Goal: Task Accomplishment & Management: Manage account settings

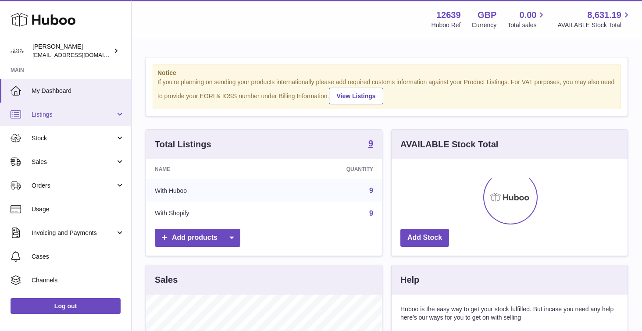
scroll to position [137, 236]
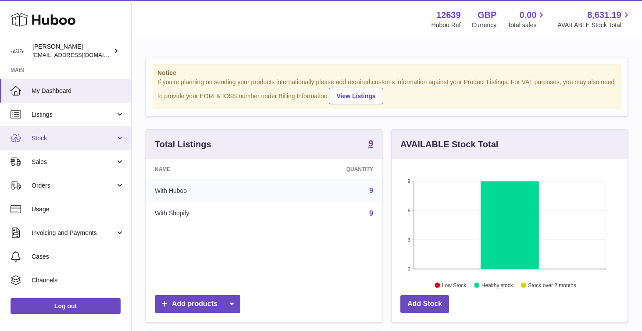
click at [74, 133] on link "Stock" at bounding box center [65, 138] width 131 height 24
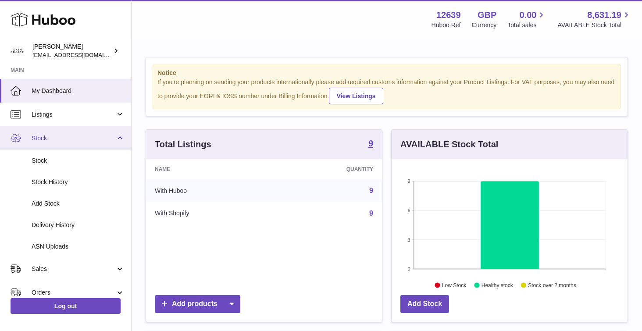
click at [74, 133] on link "Stock" at bounding box center [65, 138] width 131 height 24
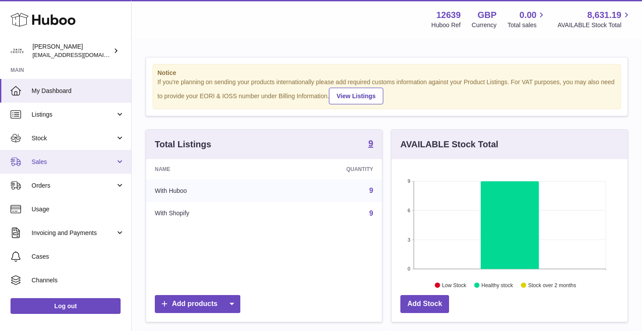
click at [72, 159] on span "Sales" at bounding box center [74, 162] width 84 height 8
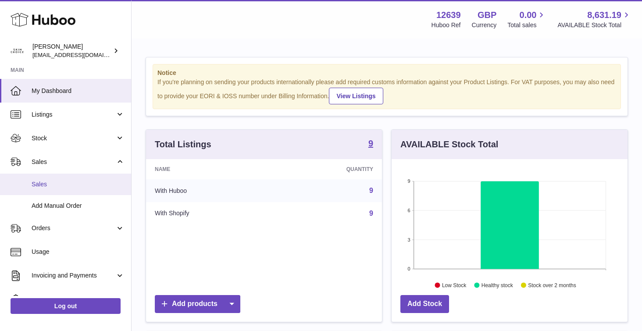
click at [61, 179] on link "Sales" at bounding box center [65, 184] width 131 height 21
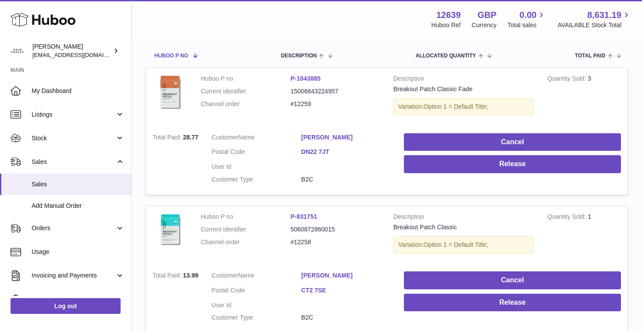
scroll to position [177, 0]
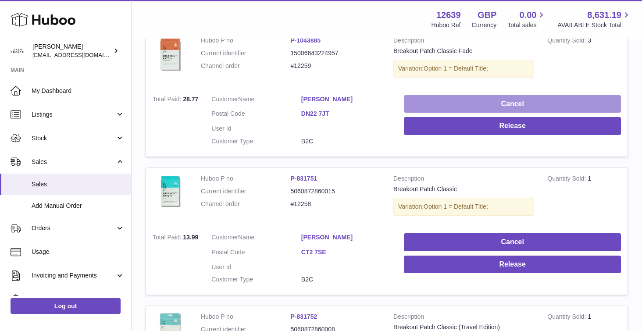
click at [438, 105] on button "Cancel" at bounding box center [512, 104] width 217 height 18
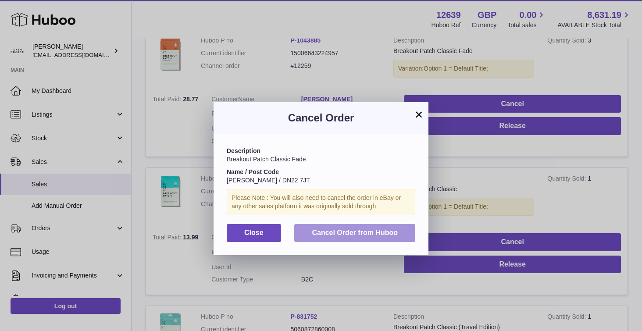
click at [348, 229] on button "Cancel Order from Huboo" at bounding box center [354, 233] width 121 height 18
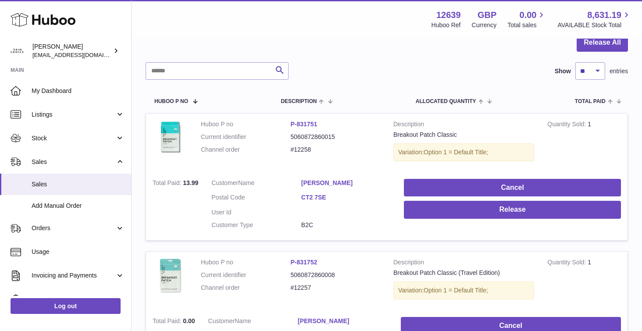
scroll to position [0, 0]
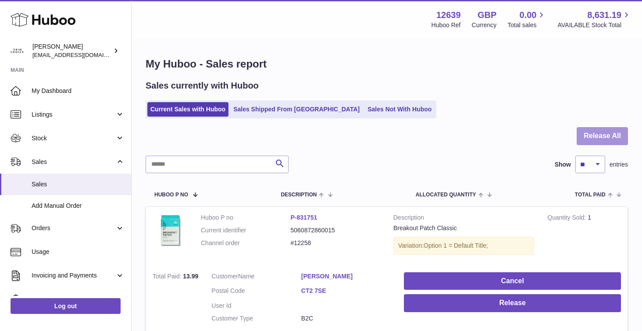
click at [593, 132] on button "Release All" at bounding box center [602, 136] width 51 height 18
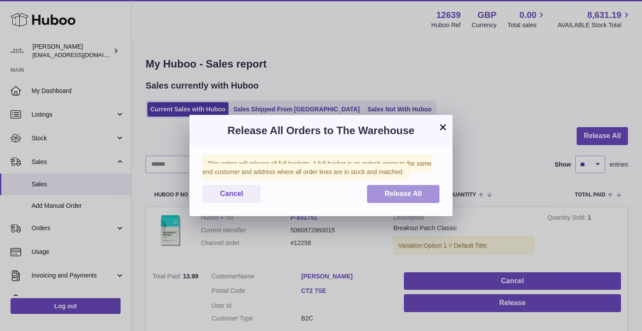
click at [402, 197] on span "Release All" at bounding box center [403, 193] width 37 height 7
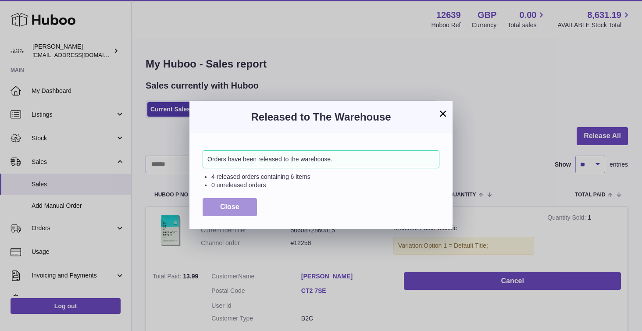
click at [239, 204] on span "Close" at bounding box center [229, 206] width 19 height 7
